Goal: Navigation & Orientation: Find specific page/section

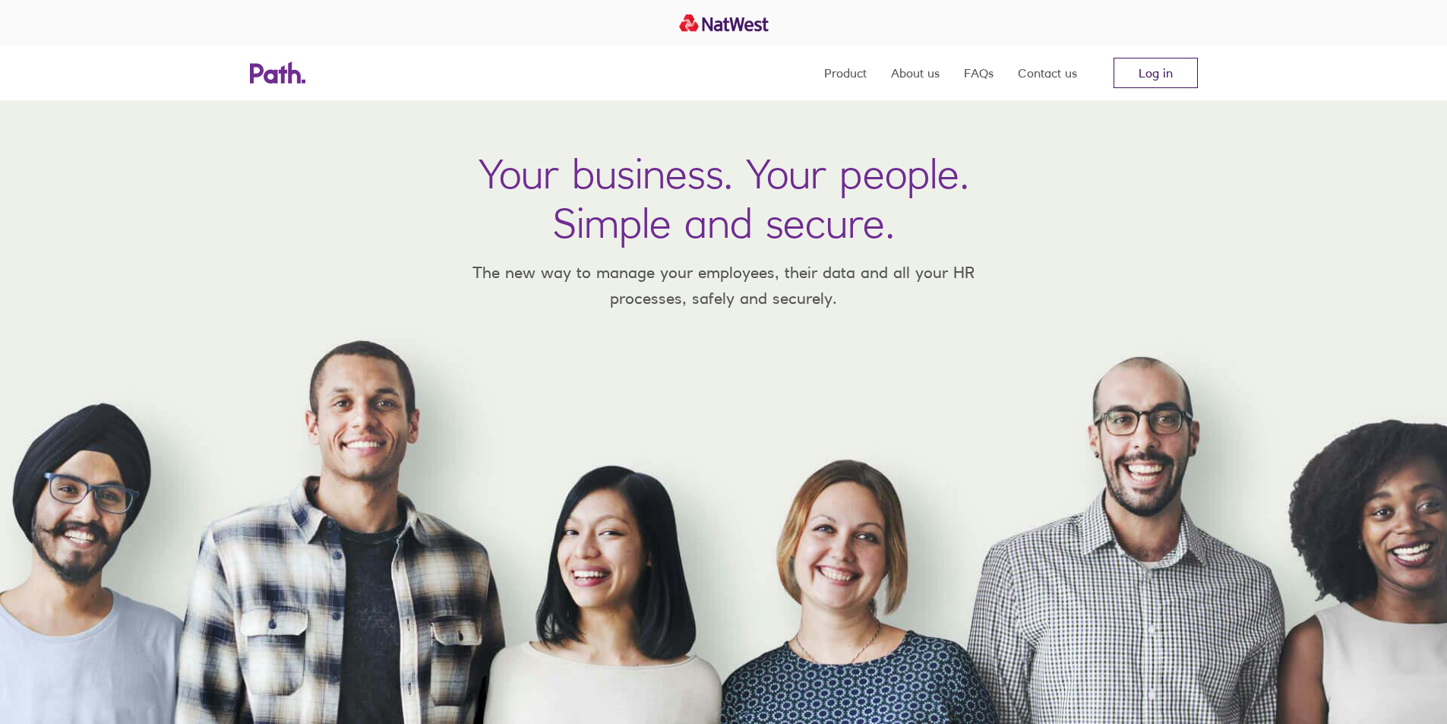
click at [1127, 78] on link "Log in" at bounding box center [1156, 73] width 84 height 30
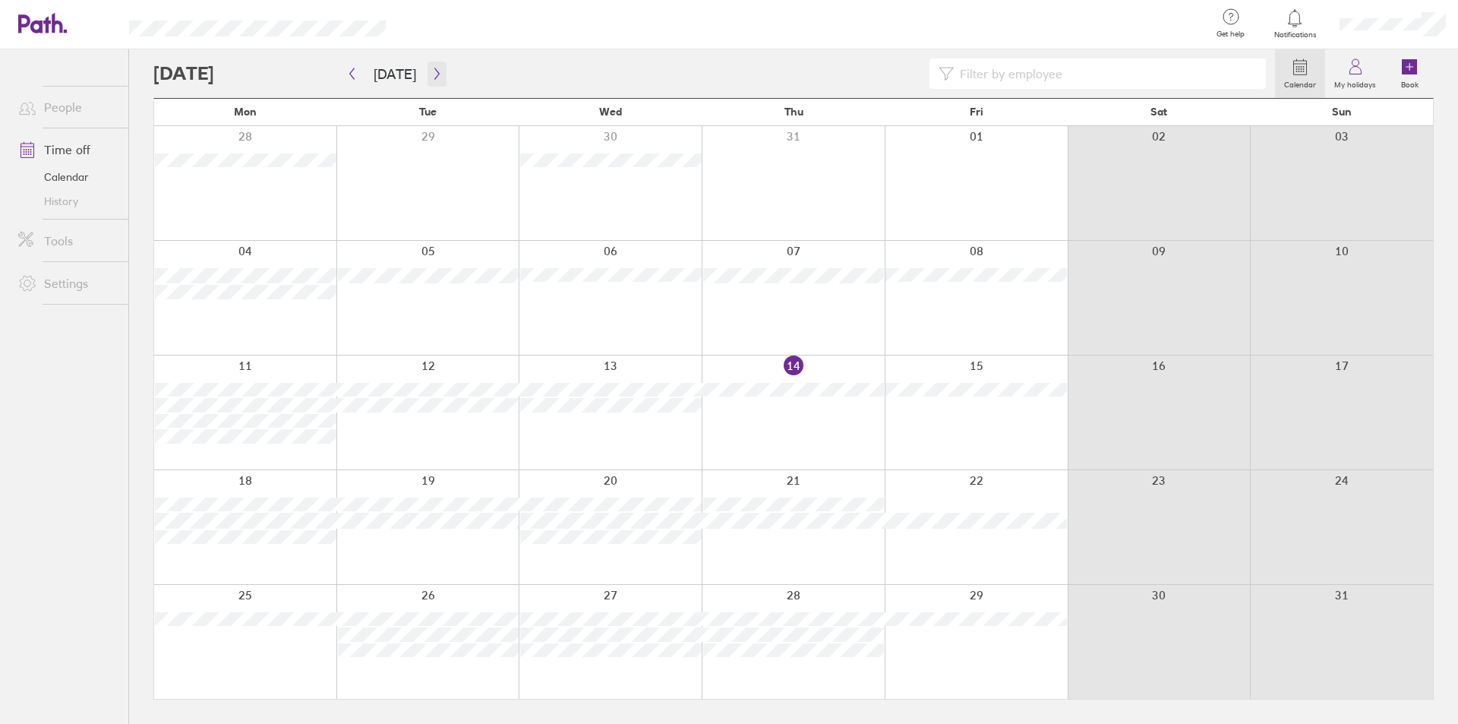
click at [431, 74] on icon "button" at bounding box center [436, 74] width 11 height 12
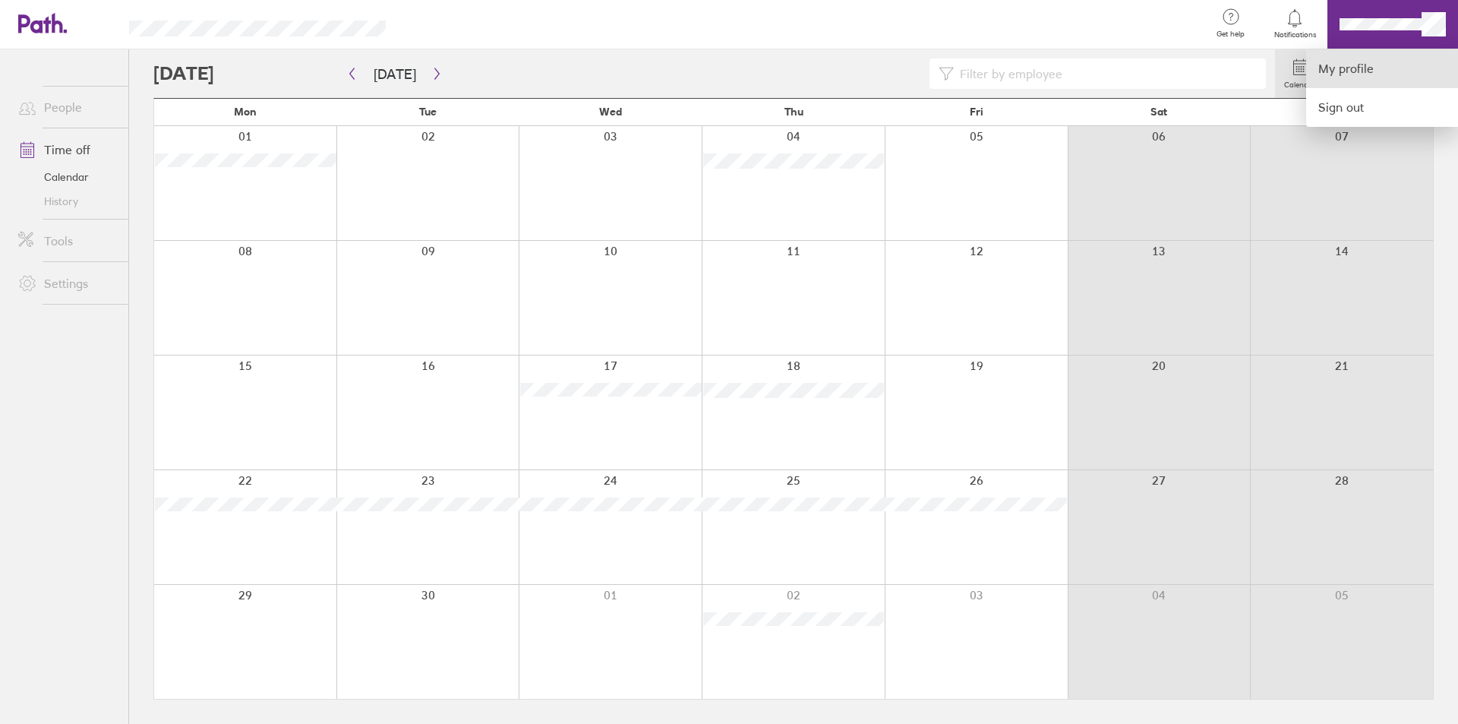
click at [1357, 76] on link "My profile" at bounding box center [1382, 68] width 152 height 39
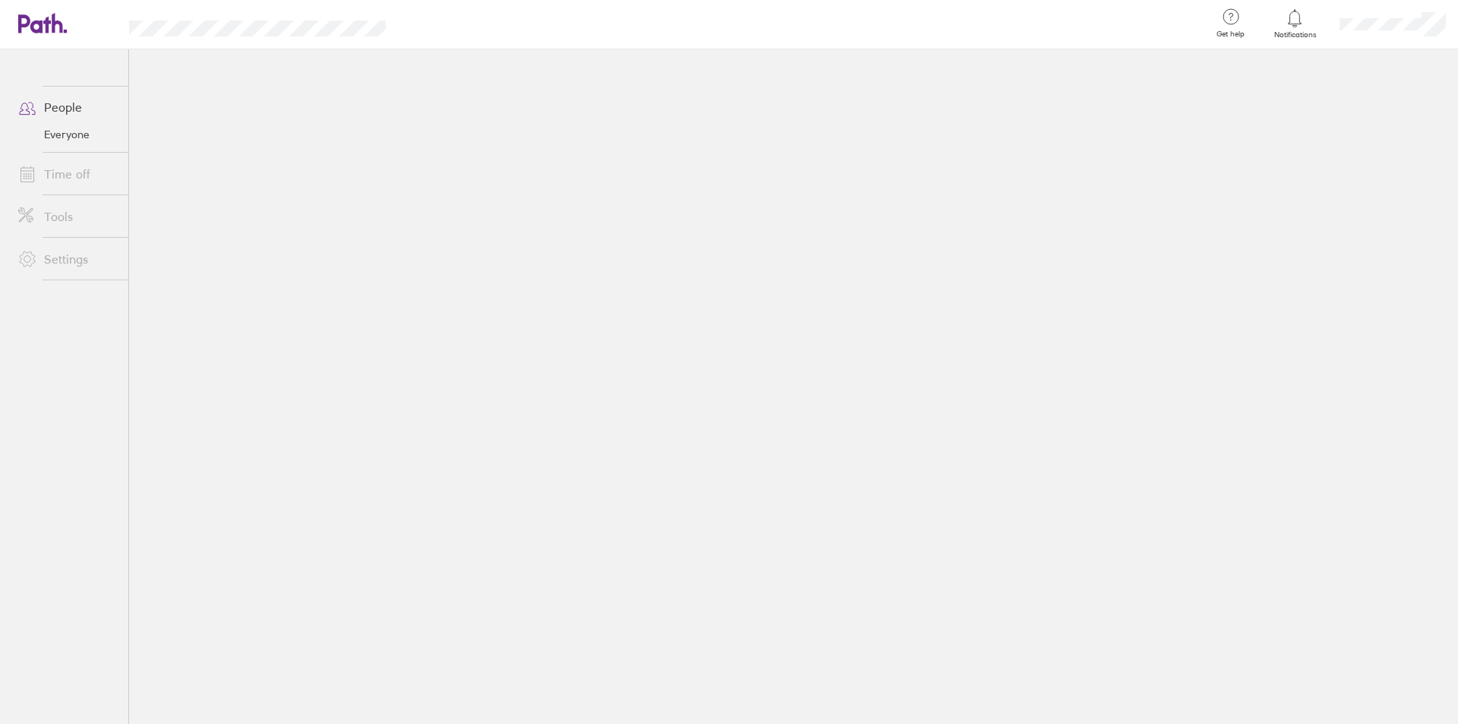
click at [68, 177] on link "Time off" at bounding box center [67, 174] width 122 height 30
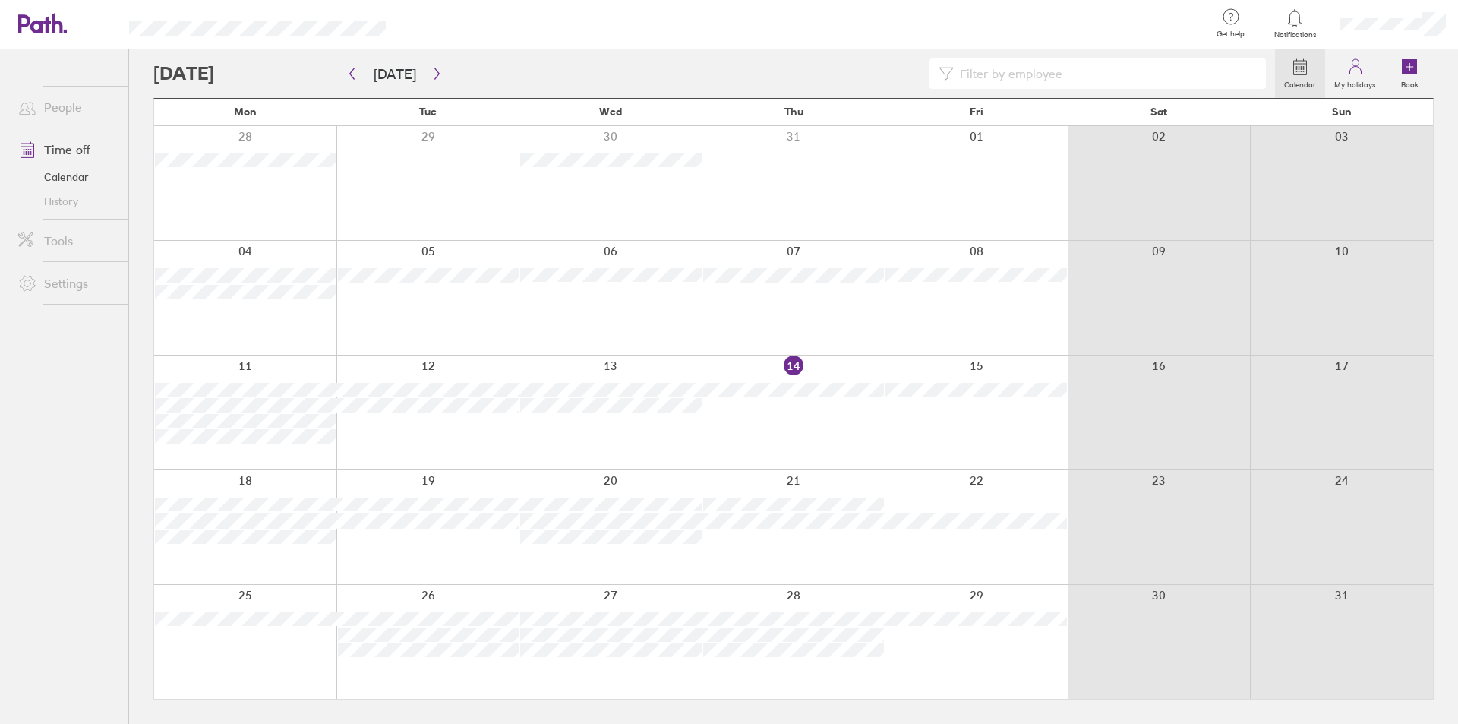
click at [63, 198] on link "History" at bounding box center [67, 201] width 122 height 24
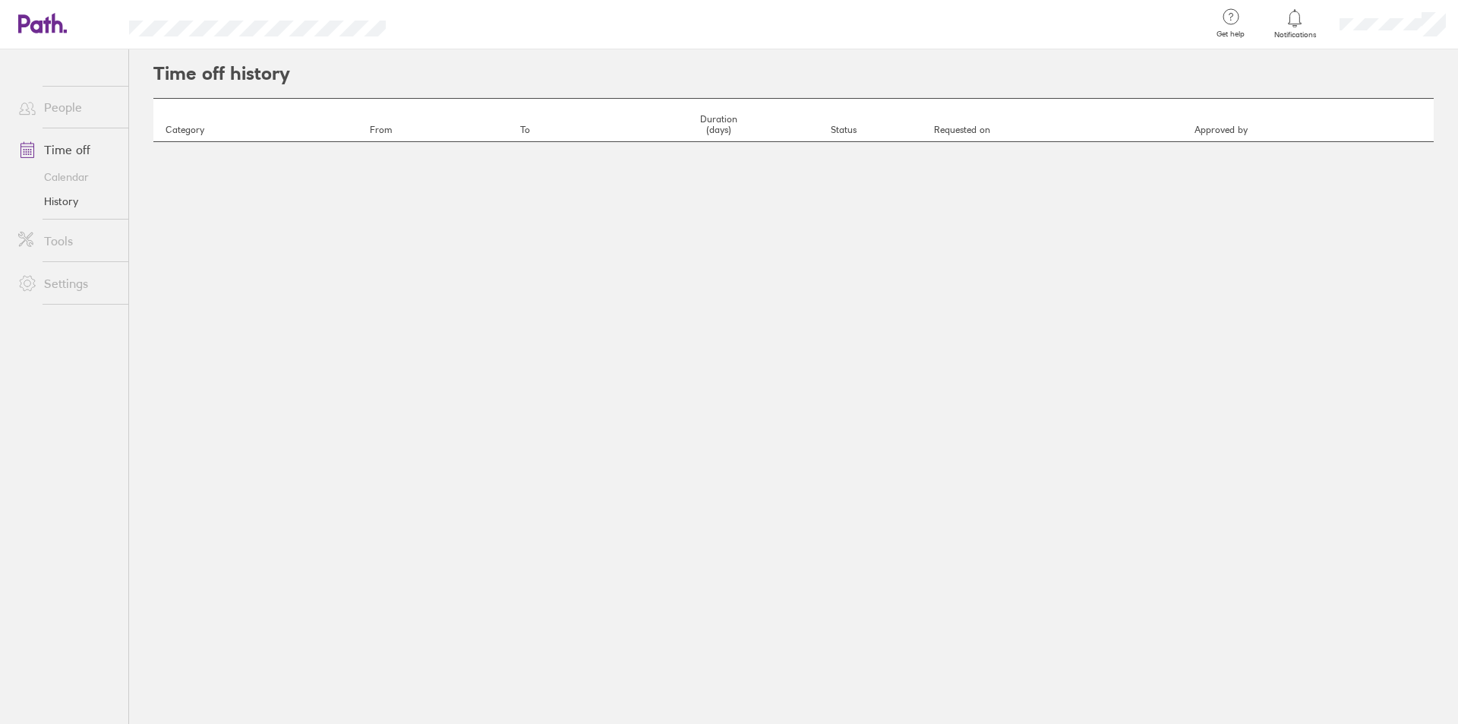
click at [62, 171] on link "Calendar" at bounding box center [67, 177] width 122 height 24
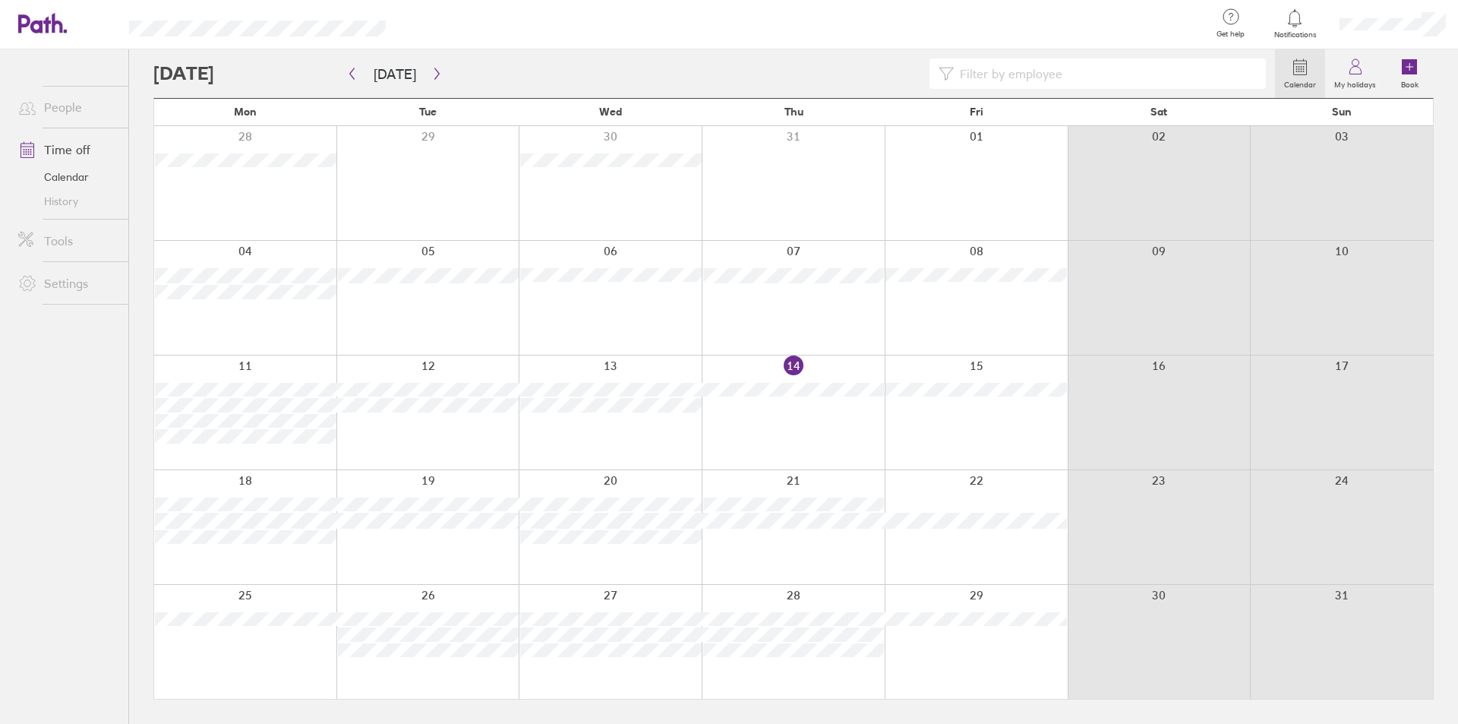
click at [63, 282] on link "Settings" at bounding box center [67, 283] width 122 height 30
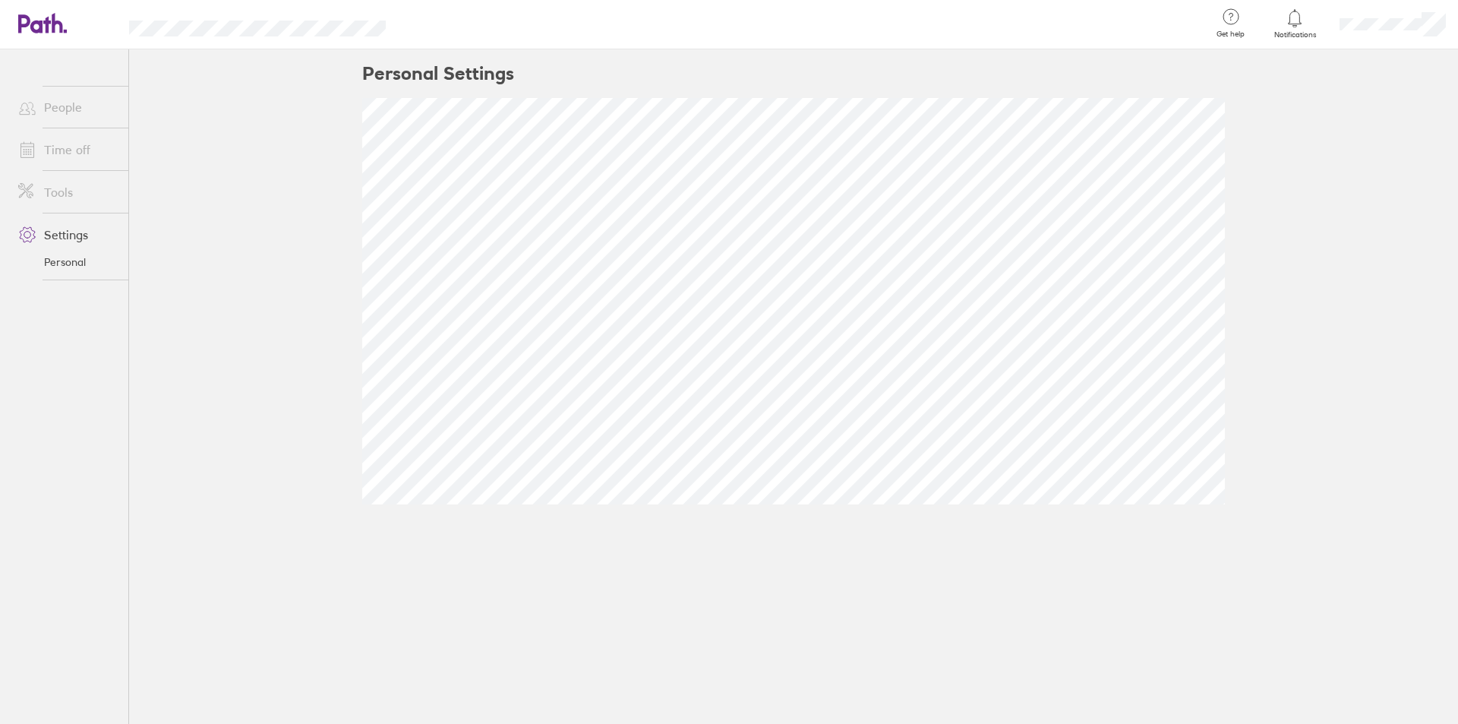
click at [57, 195] on link "Tools" at bounding box center [67, 192] width 122 height 30
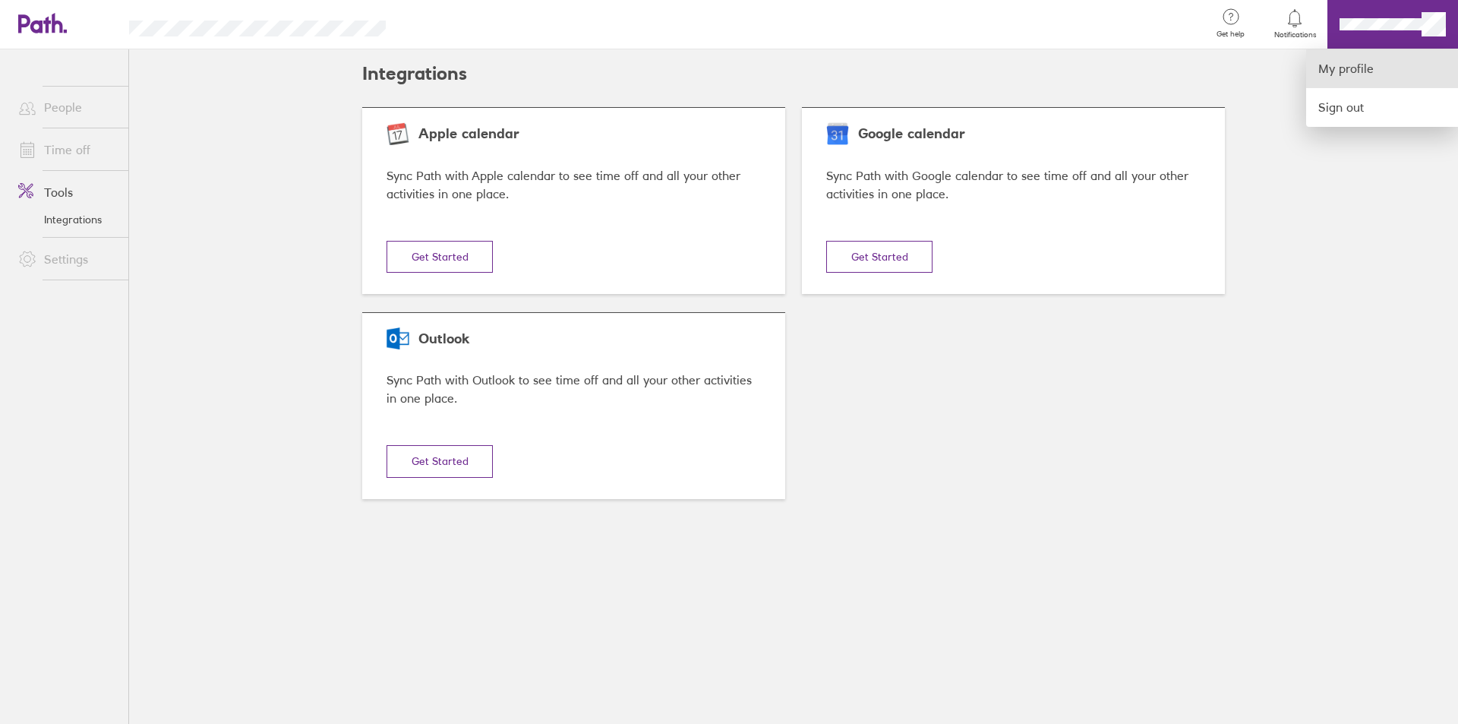
click at [1359, 80] on link "My profile" at bounding box center [1382, 68] width 152 height 39
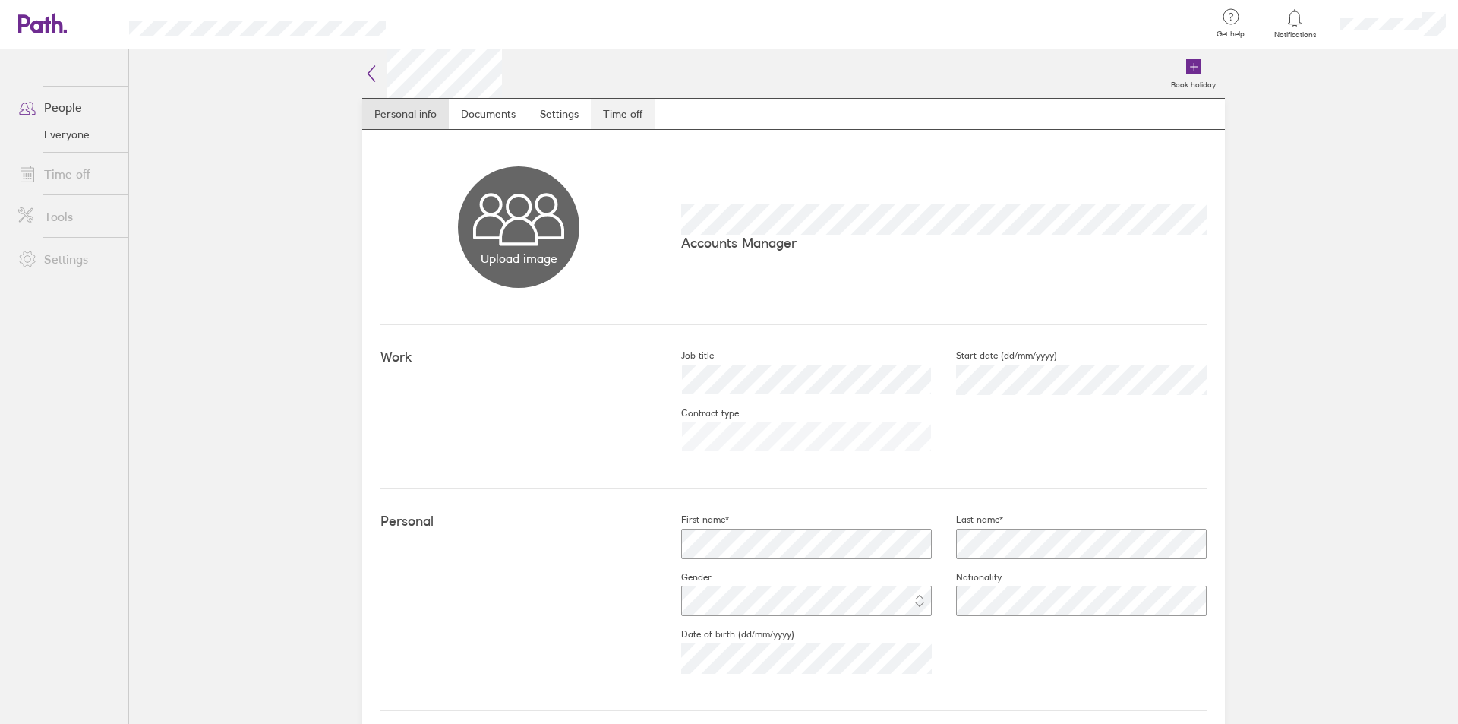
click at [634, 113] on link "Time off" at bounding box center [623, 114] width 64 height 30
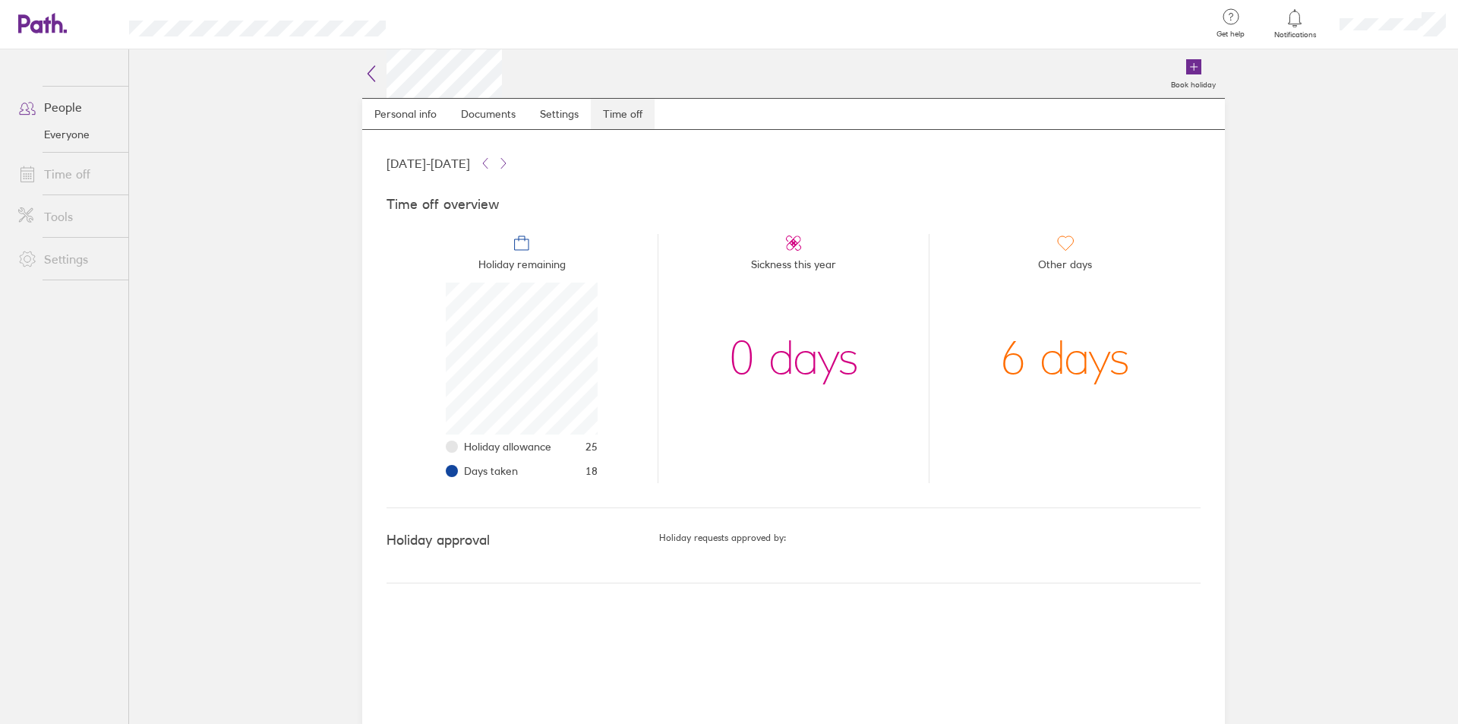
scroll to position [152, 152]
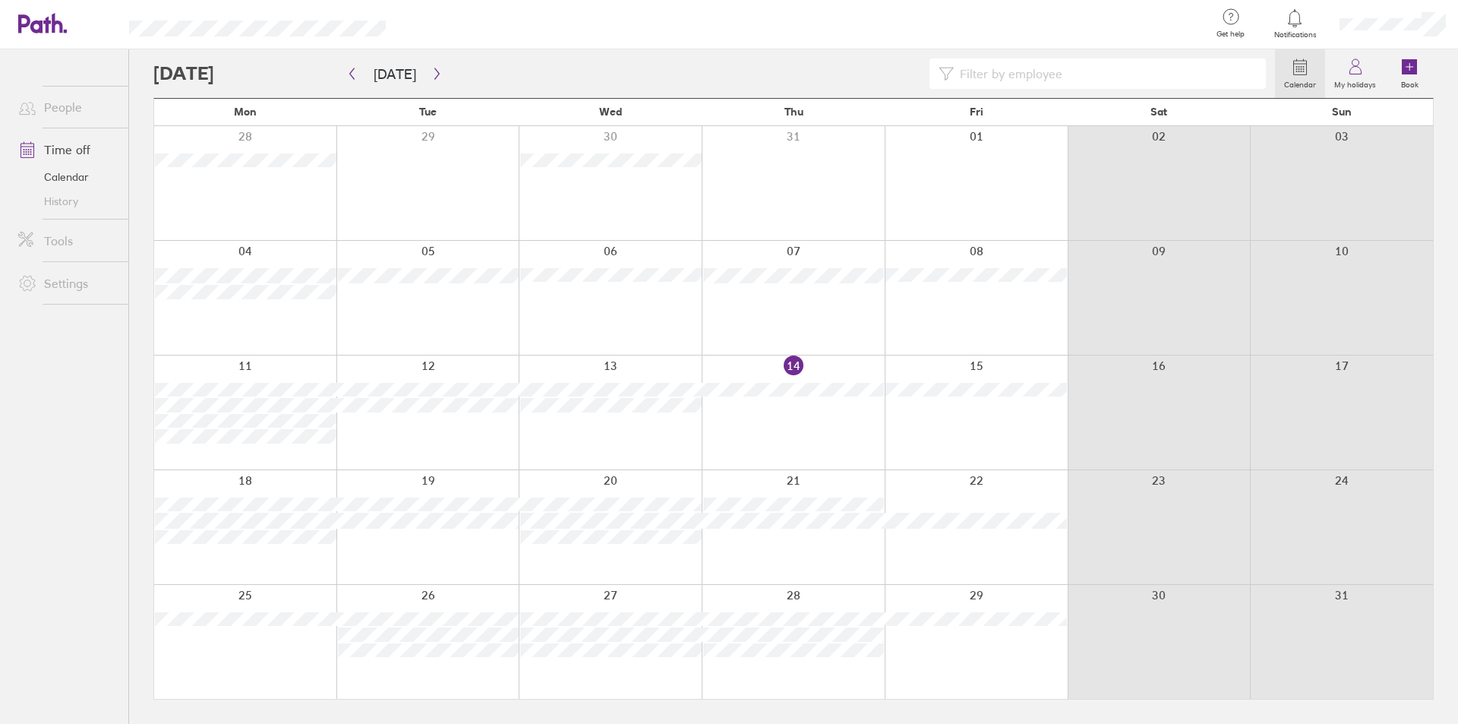
click at [43, 201] on link "History" at bounding box center [67, 201] width 122 height 24
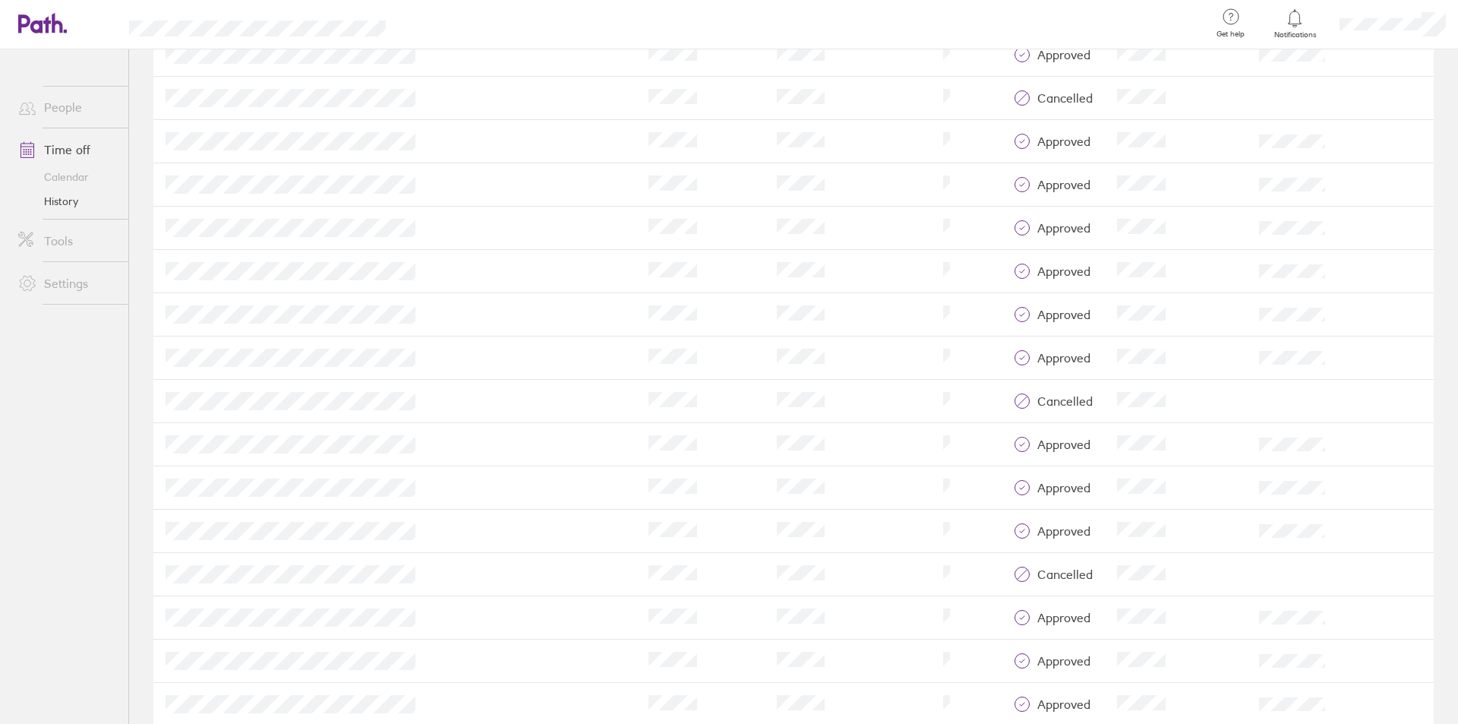
scroll to position [228, 0]
